Goal: Task Accomplishment & Management: Manage account settings

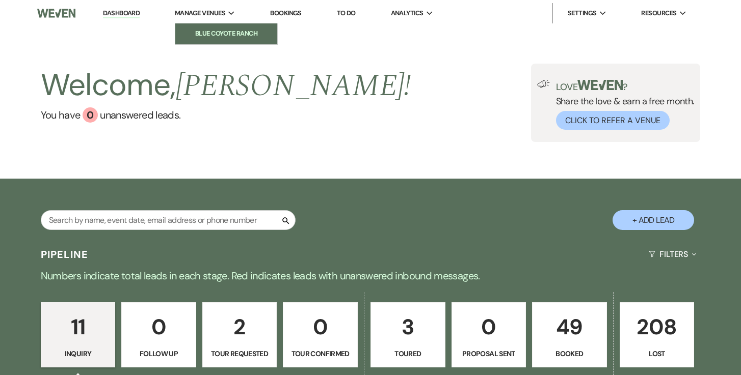
click at [214, 33] on li "Blue Coyote Ranch" at bounding box center [226, 34] width 92 height 10
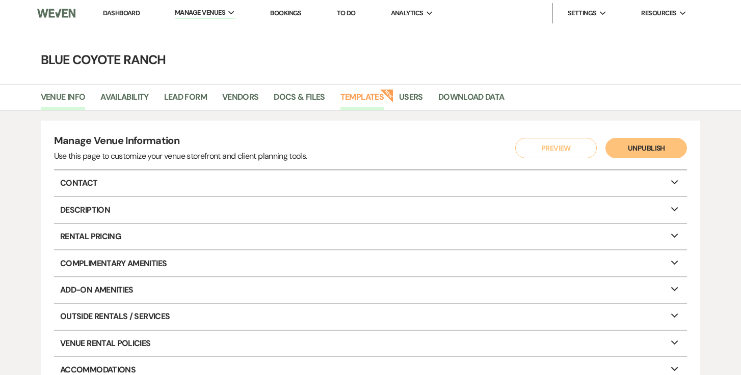
click at [360, 92] on link "Templates" at bounding box center [361, 100] width 43 height 19
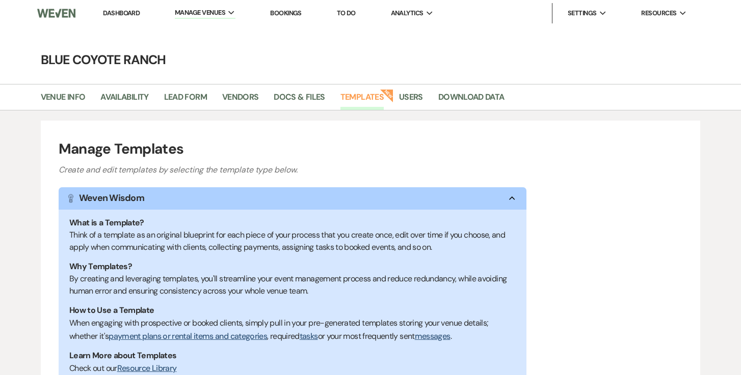
scroll to position [173, 0]
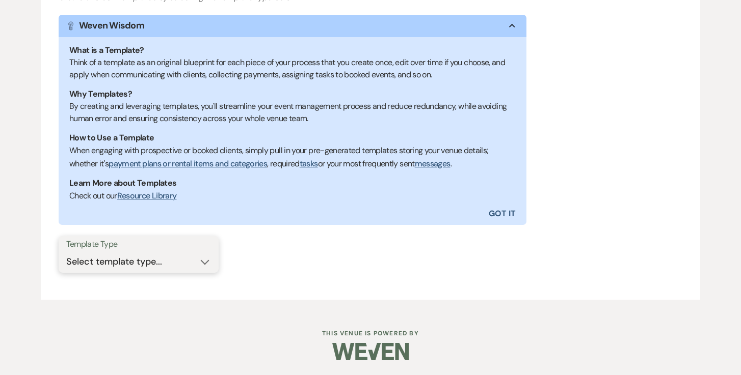
click at [165, 270] on select "Select template type... Task List Message Templates Payment Plan Inventory Item…" at bounding box center [138, 262] width 145 height 20
select select "Message Templates"
click at [66, 252] on select "Select template type... Task List Message Templates Payment Plan Inventory Item…" at bounding box center [138, 262] width 145 height 20
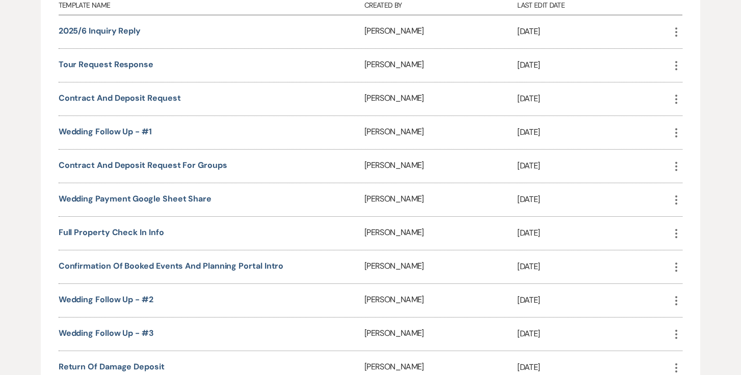
scroll to position [503, 0]
click at [227, 260] on link "Confirmation of Booked Events and Planning portal intro" at bounding box center [171, 265] width 225 height 11
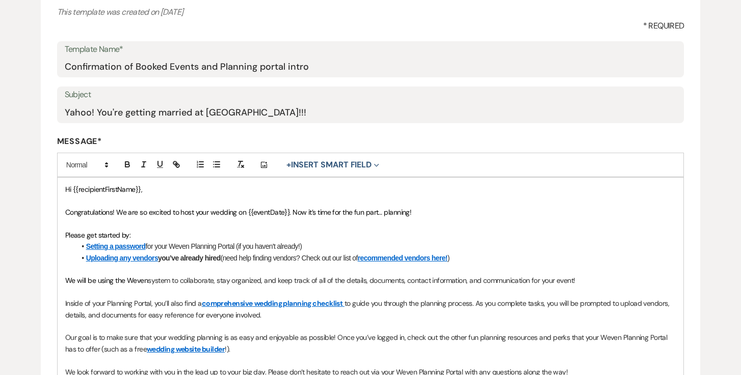
scroll to position [173, 0]
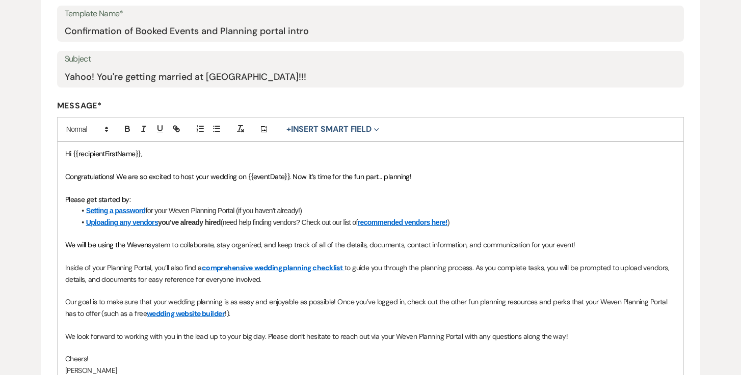
click at [417, 310] on p "Our goal is to make sure that your wedding planning is as easy and enjoyable as…" at bounding box center [370, 307] width 611 height 23
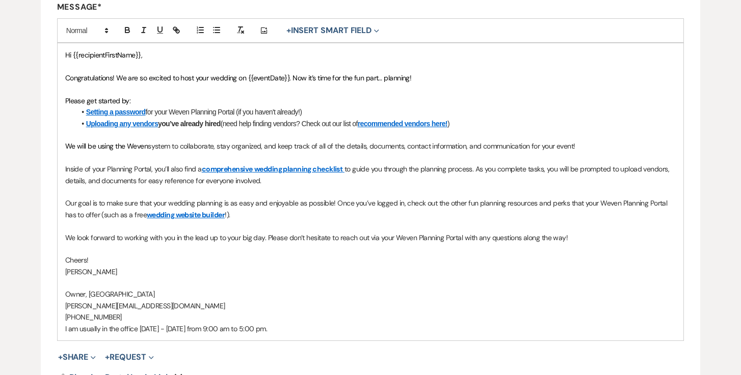
scroll to position [270, 0]
